Goal: Complete application form

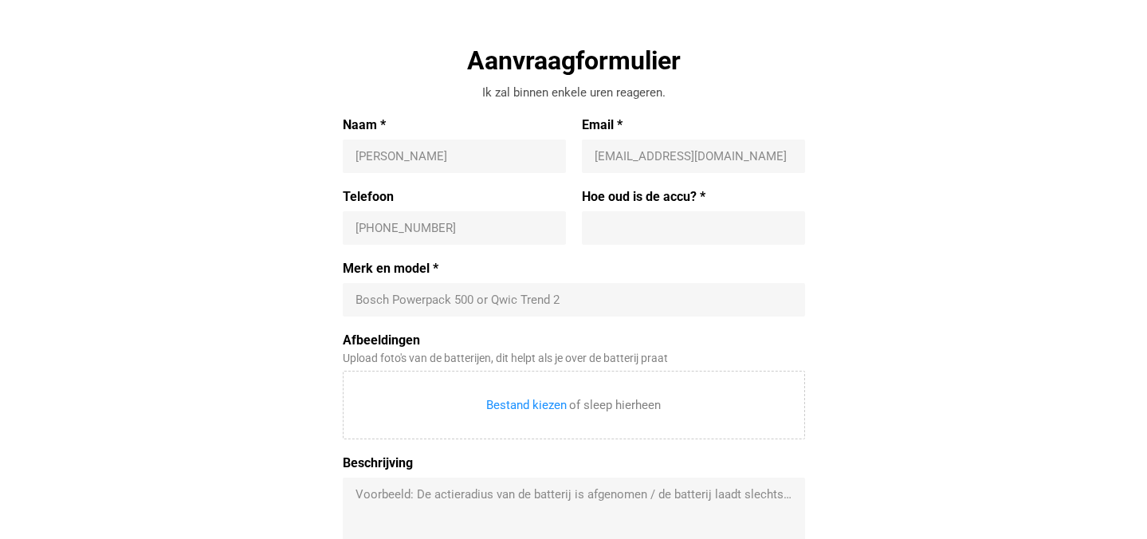
click at [402, 163] on div "[PERSON_NAME]" at bounding box center [454, 155] width 223 height 33
type input "Florentine"
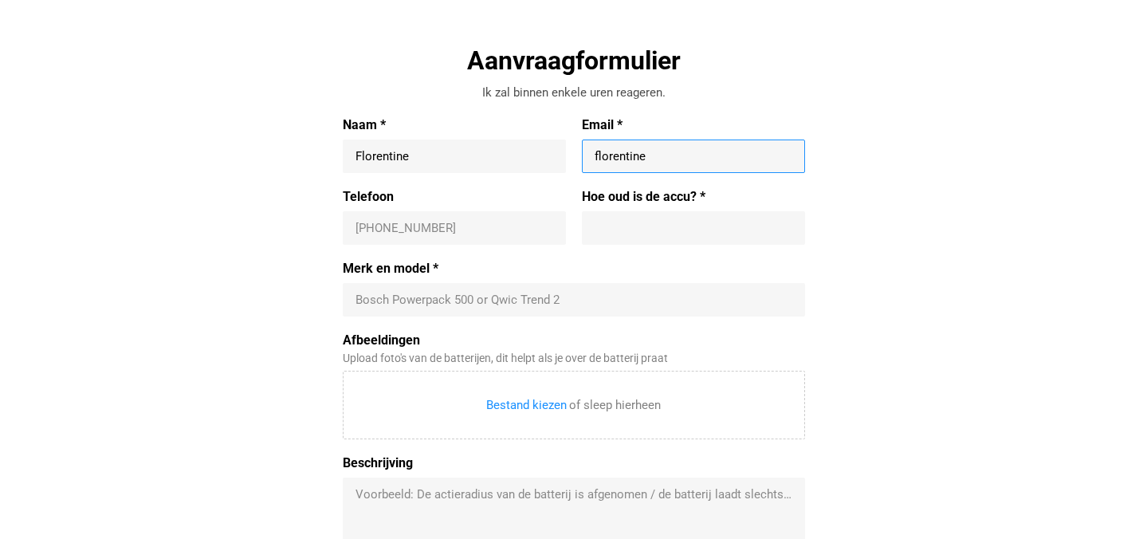
type input "[EMAIL_ADDRESS][DOMAIN_NAME]"
type input "[PHONE_NUMBER]"
click at [680, 221] on input "Hoe oud is de accu? *" at bounding box center [693, 228] width 198 height 16
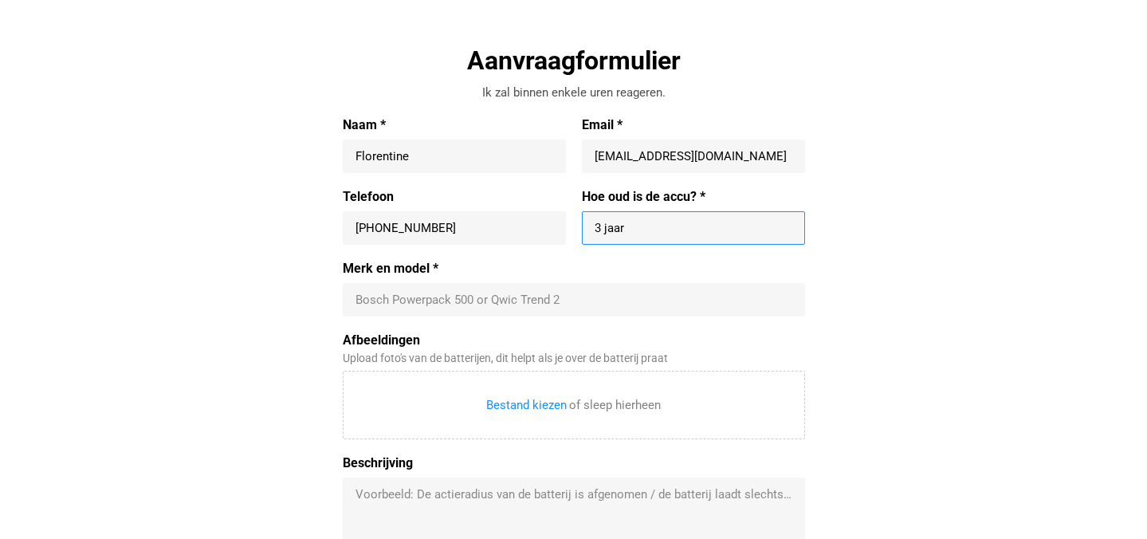
click at [495, 316] on div "Bosch Powerpack 500 or Qwic Trend 2" at bounding box center [574, 299] width 462 height 33
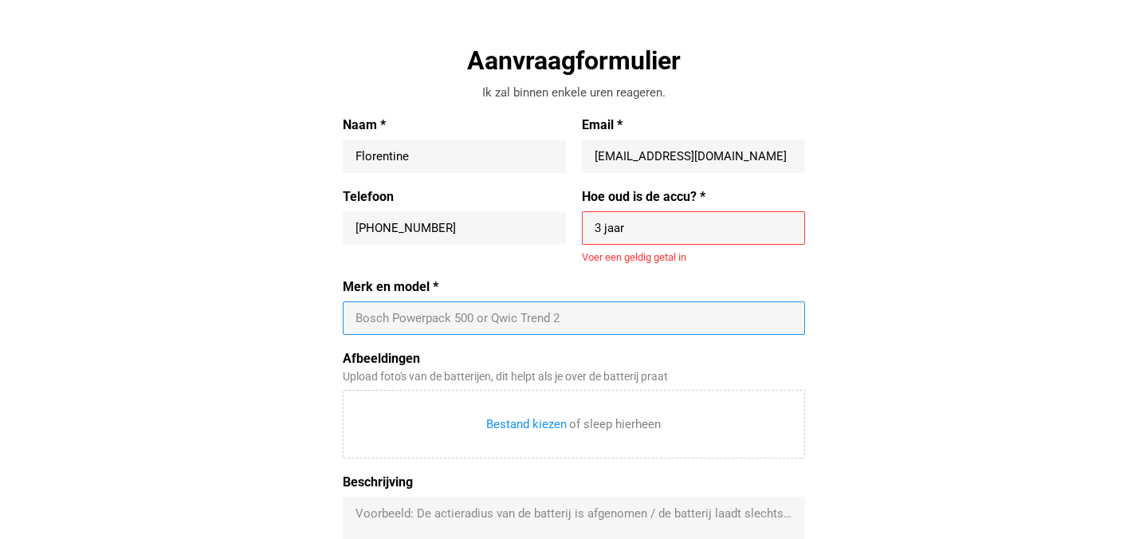
click at [651, 229] on input "3 jaar" at bounding box center [693, 228] width 198 height 16
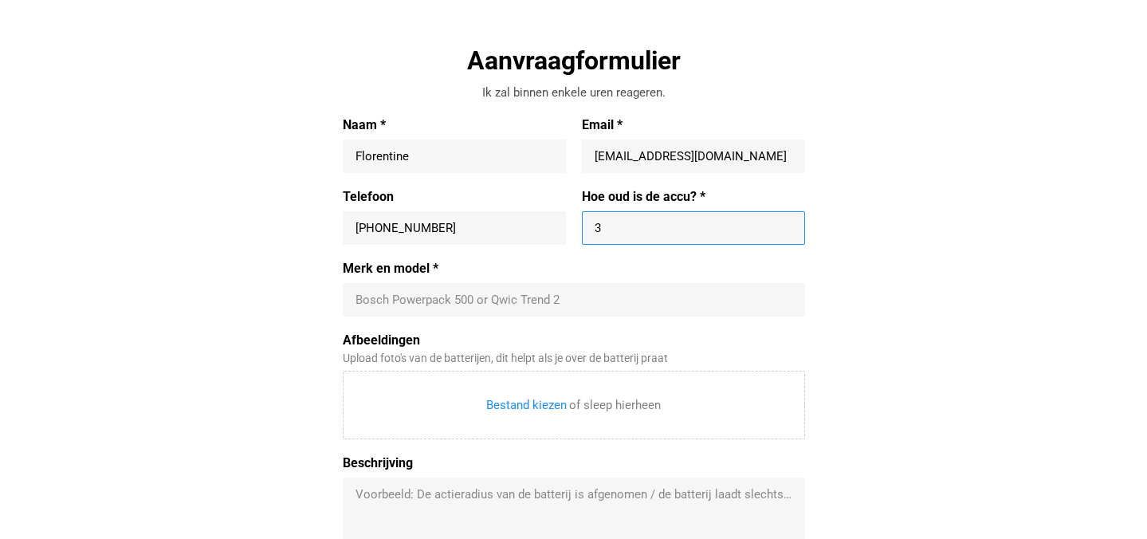
type input "3"
click at [633, 296] on input "Merk en model *" at bounding box center [573, 300] width 437 height 16
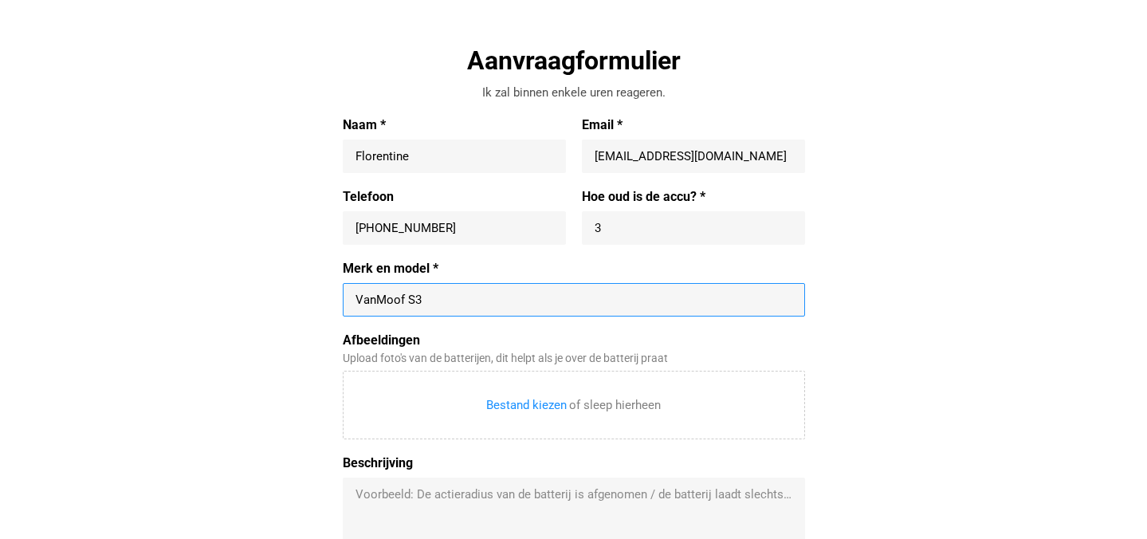
type input "VanMoof S3"
click at [236, 392] on div "Aanvraagformulier Ik zal binnen enkele uren reageren. Naam * Florentine Email *…" at bounding box center [573, 347] width 734 height 606
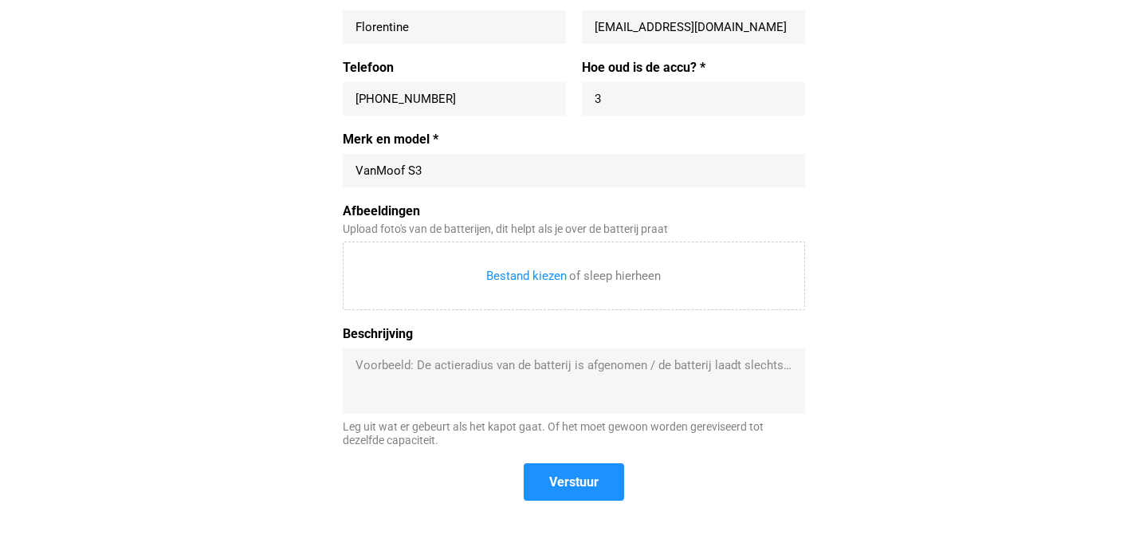
scroll to position [638, 0]
click at [407, 373] on textarea "Beschrijving" at bounding box center [573, 382] width 437 height 48
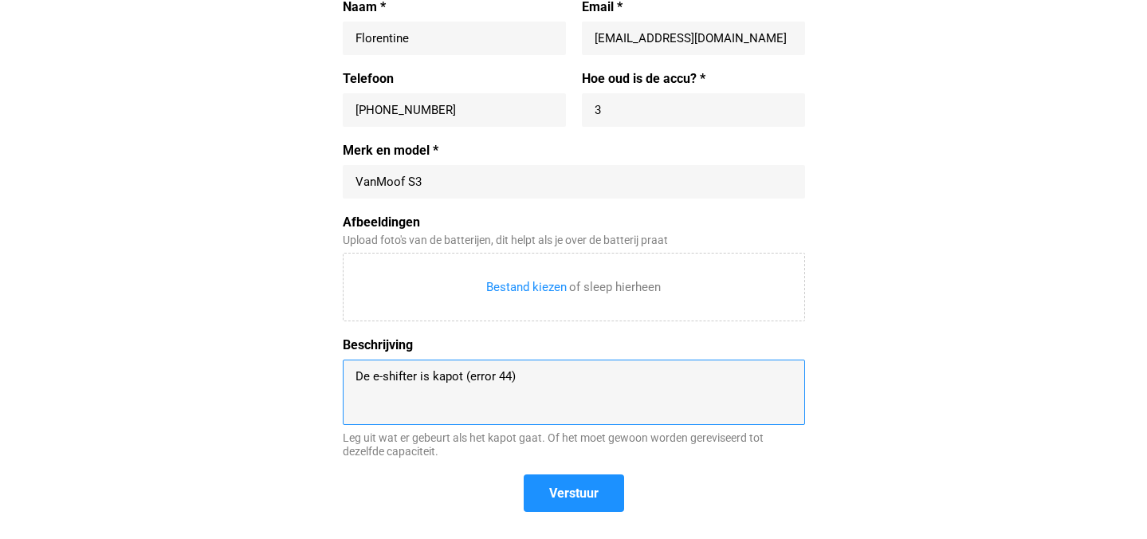
scroll to position [641, 0]
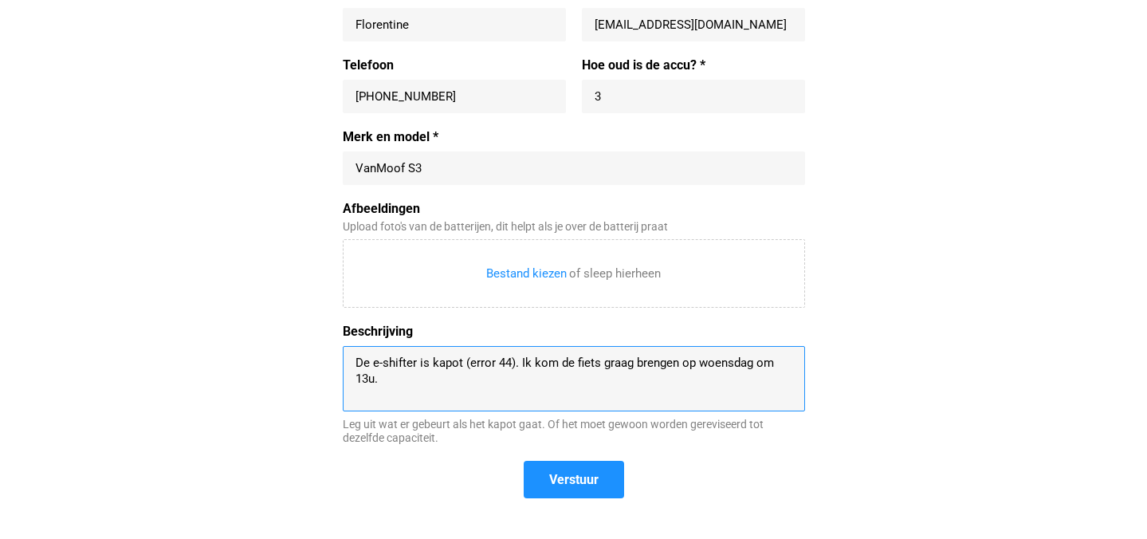
click at [755, 365] on textarea "De e-shifter is kapot (error 44). Ik kom de fiets graag brengen op woensdag om …" at bounding box center [573, 379] width 437 height 48
type textarea "De e-shifter is kapot (error 44). Ik kom de fiets graag brengen op [DATE] om 13…"
click at [568, 491] on span "Verstuur" at bounding box center [573, 479] width 97 height 34
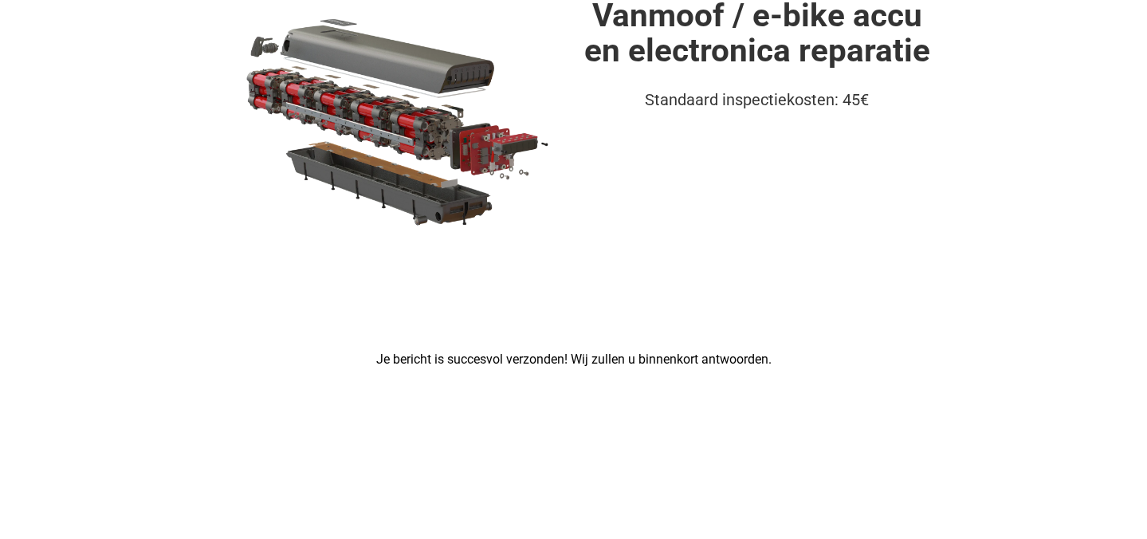
scroll to position [0, 0]
